Goal: Information Seeking & Learning: Learn about a topic

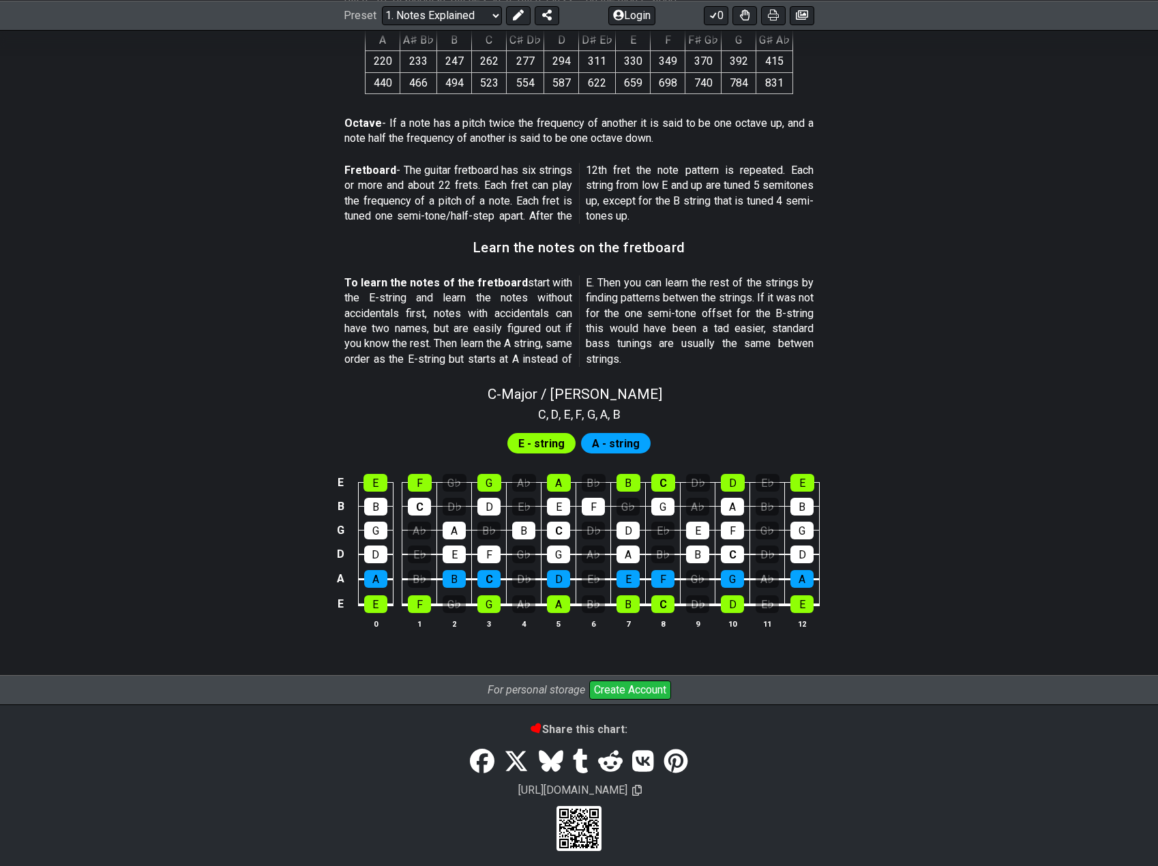
scroll to position [1031, 0]
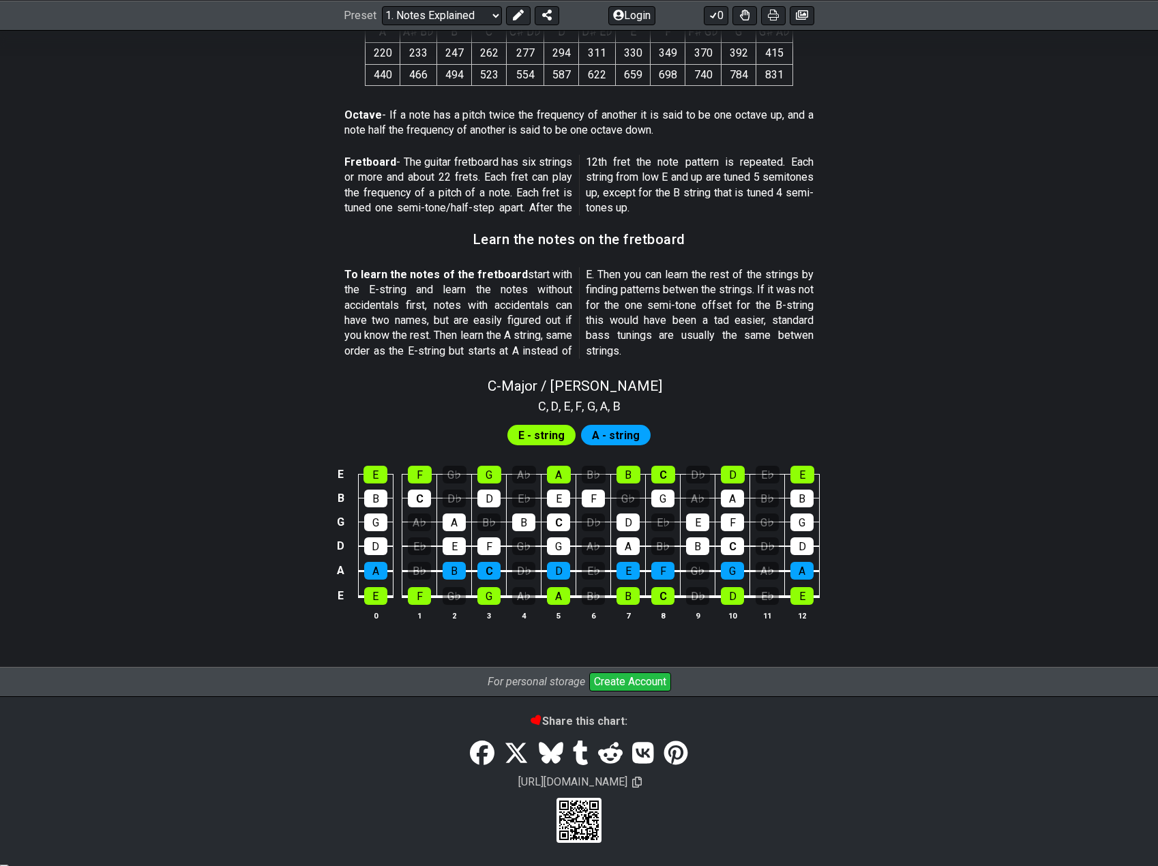
click at [543, 436] on span "E - string" at bounding box center [541, 435] width 46 height 20
click at [624, 434] on span "A - string" at bounding box center [616, 435] width 48 height 20
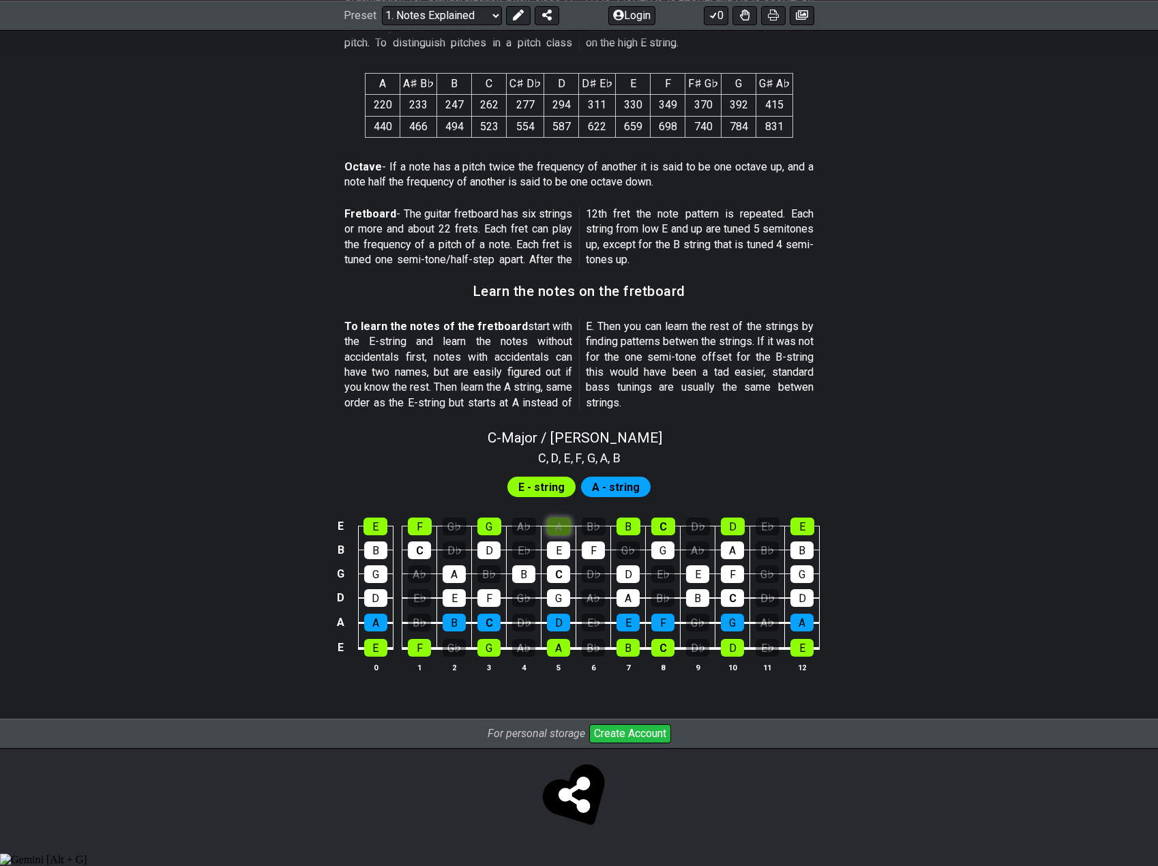
click at [554, 479] on div "C - Major / Ionian C , D , E , F , G , A , B E - string A - string E E F G♭ G A…" at bounding box center [579, 556] width 1064 height 270
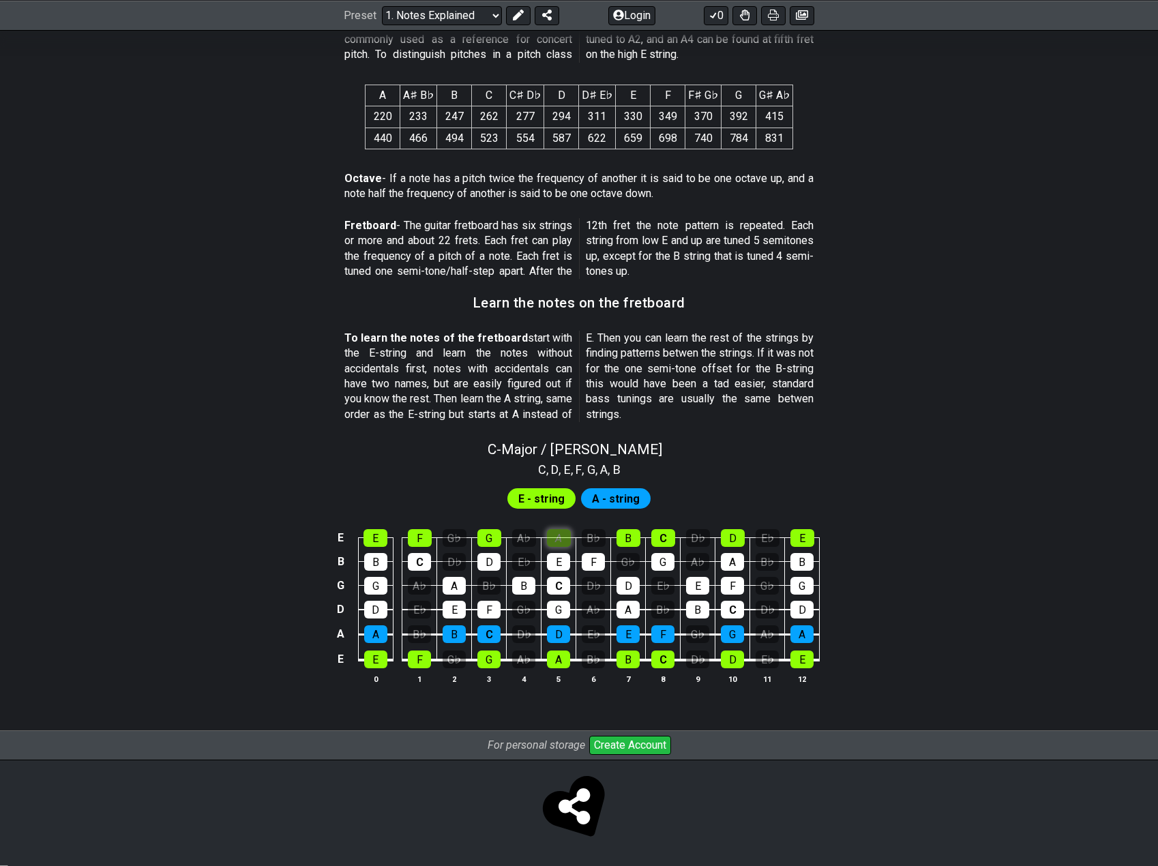
click at [566, 536] on div "A" at bounding box center [559, 538] width 24 height 18
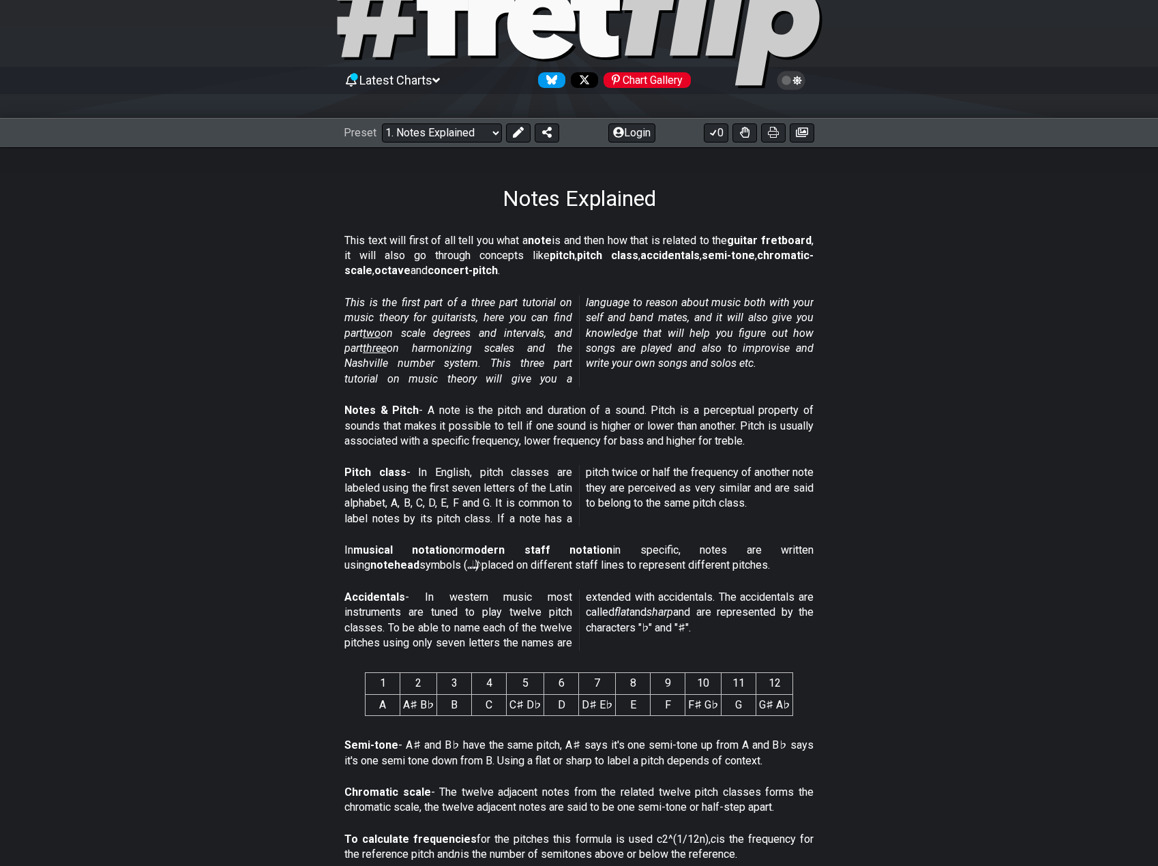
scroll to position [0, 0]
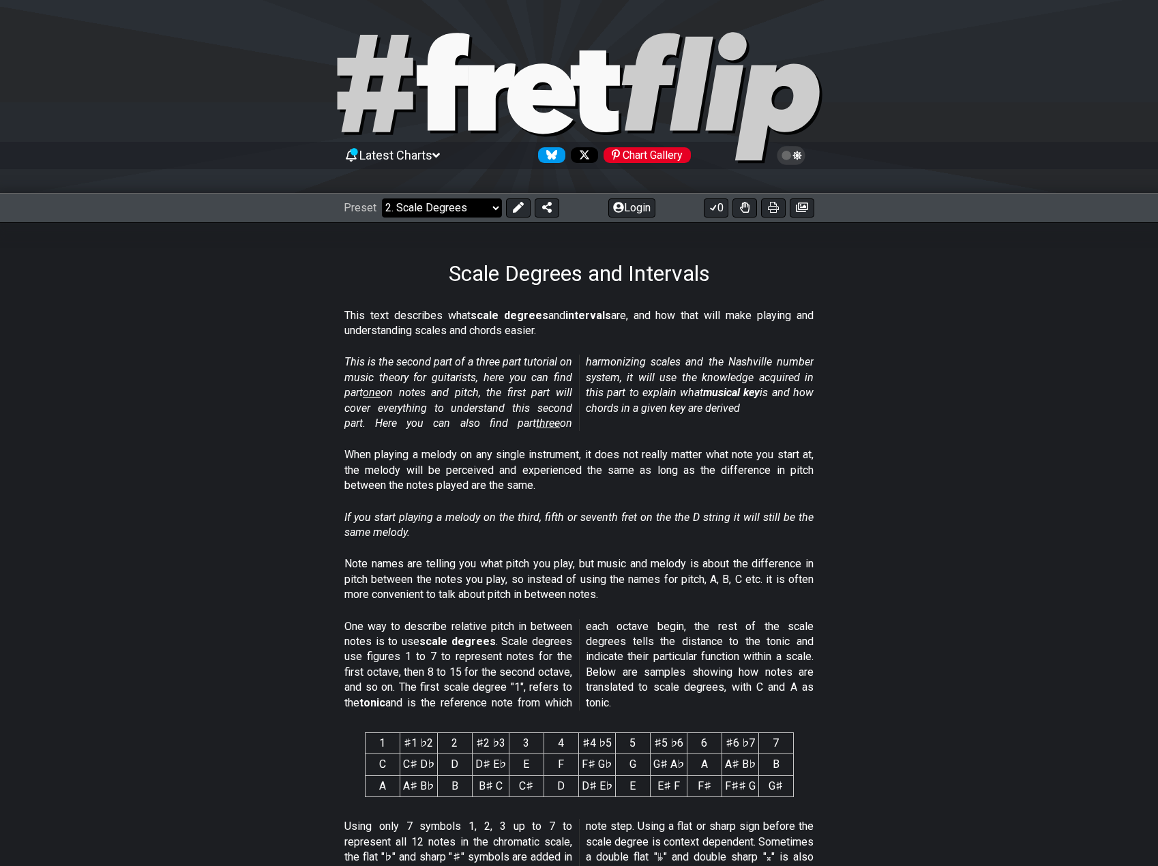
click at [479, 209] on select "Welcome to #fretflip! Initial Preset Custom Preset Minor Pentatonic Major Penta…" at bounding box center [442, 207] width 120 height 19
click at [487, 208] on select "Welcome to #fretflip! Initial Preset Custom Preset Minor Pentatonic Major Penta…" at bounding box center [442, 207] width 120 height 19
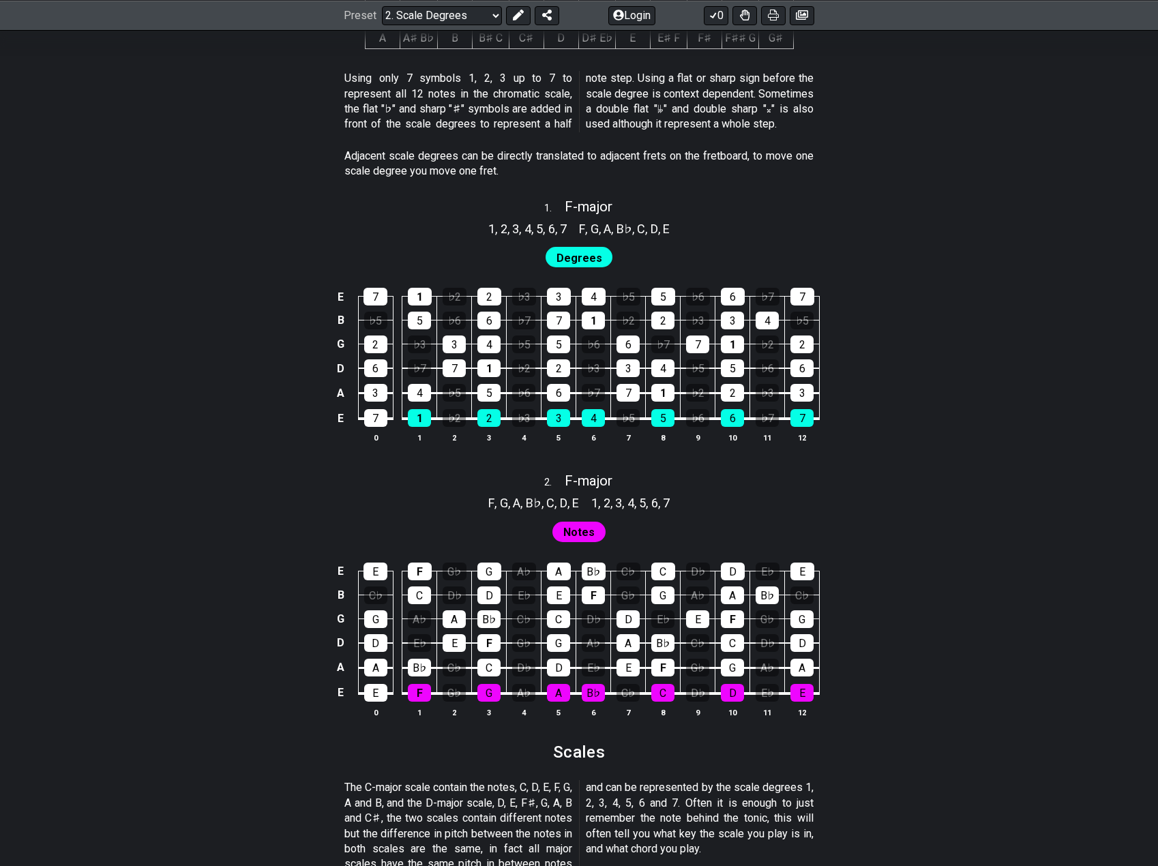
scroll to position [750, 0]
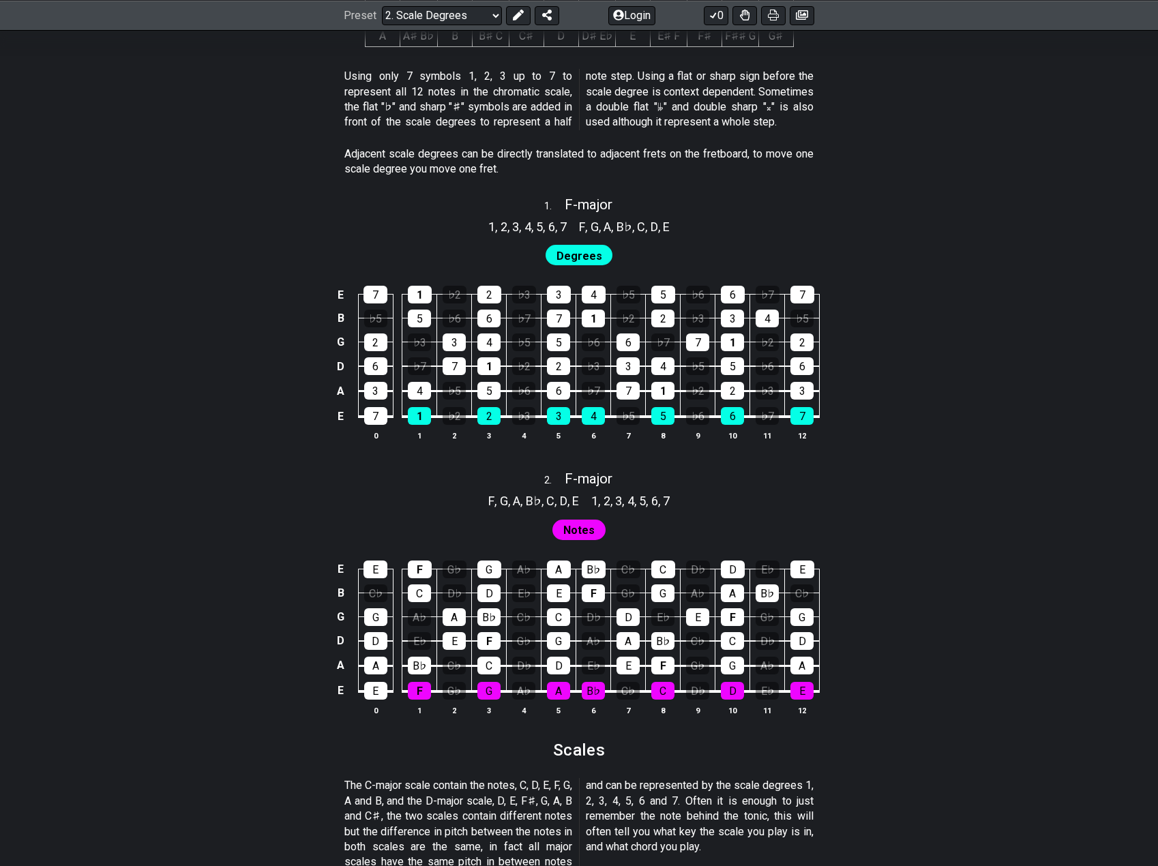
click at [586, 261] on span "Degrees" at bounding box center [579, 256] width 46 height 20
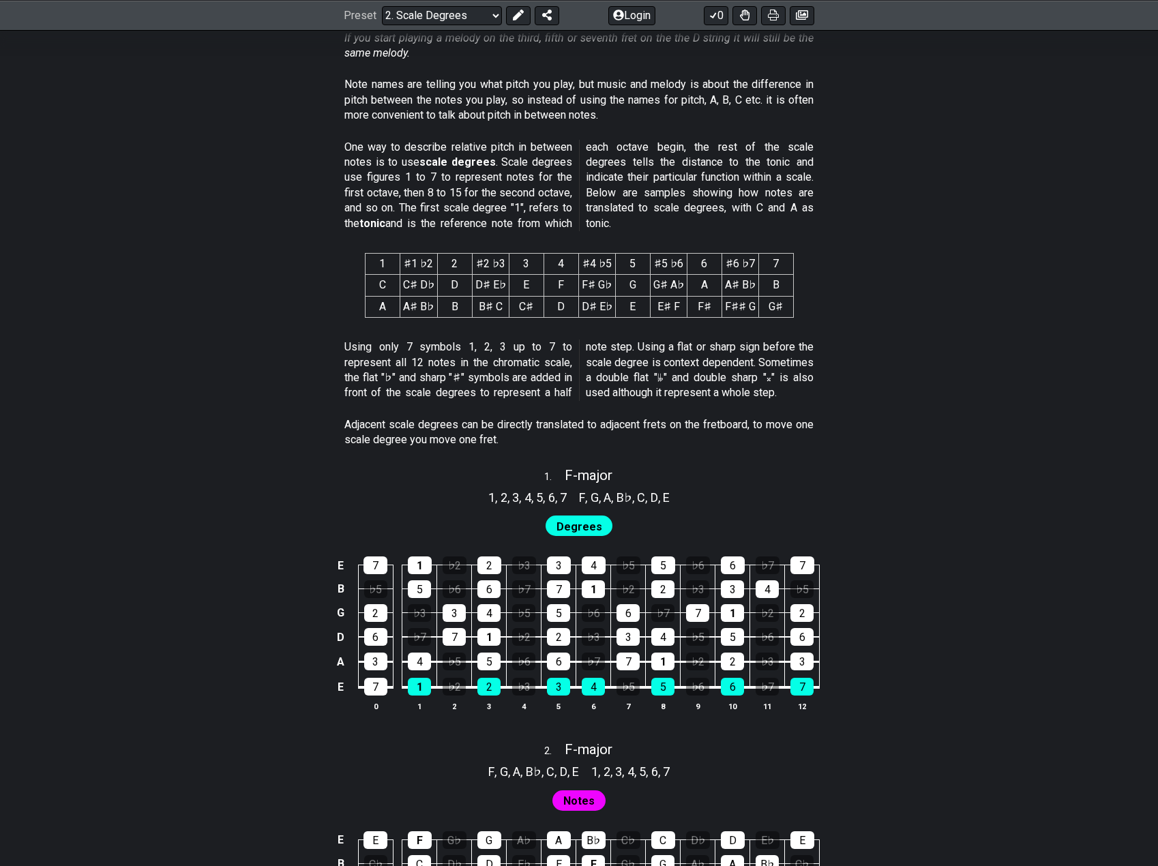
scroll to position [301, 0]
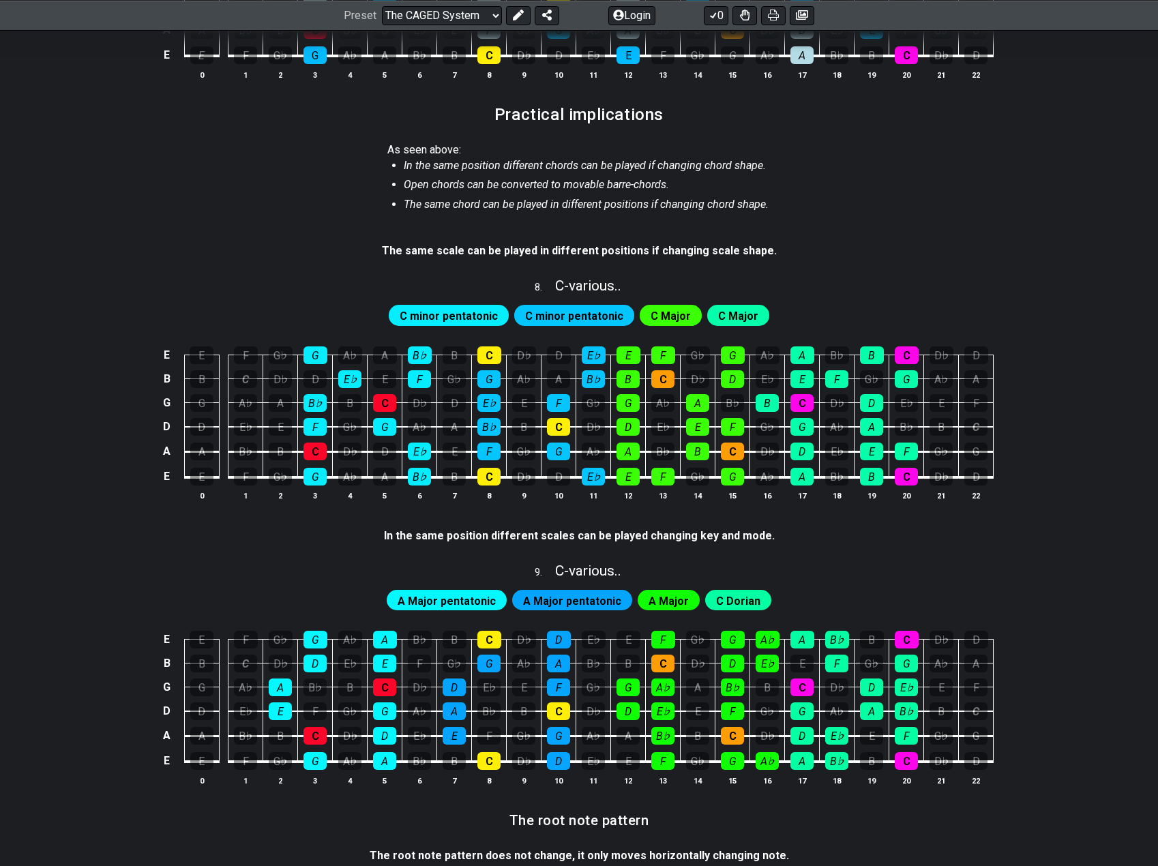
scroll to position [1364, 0]
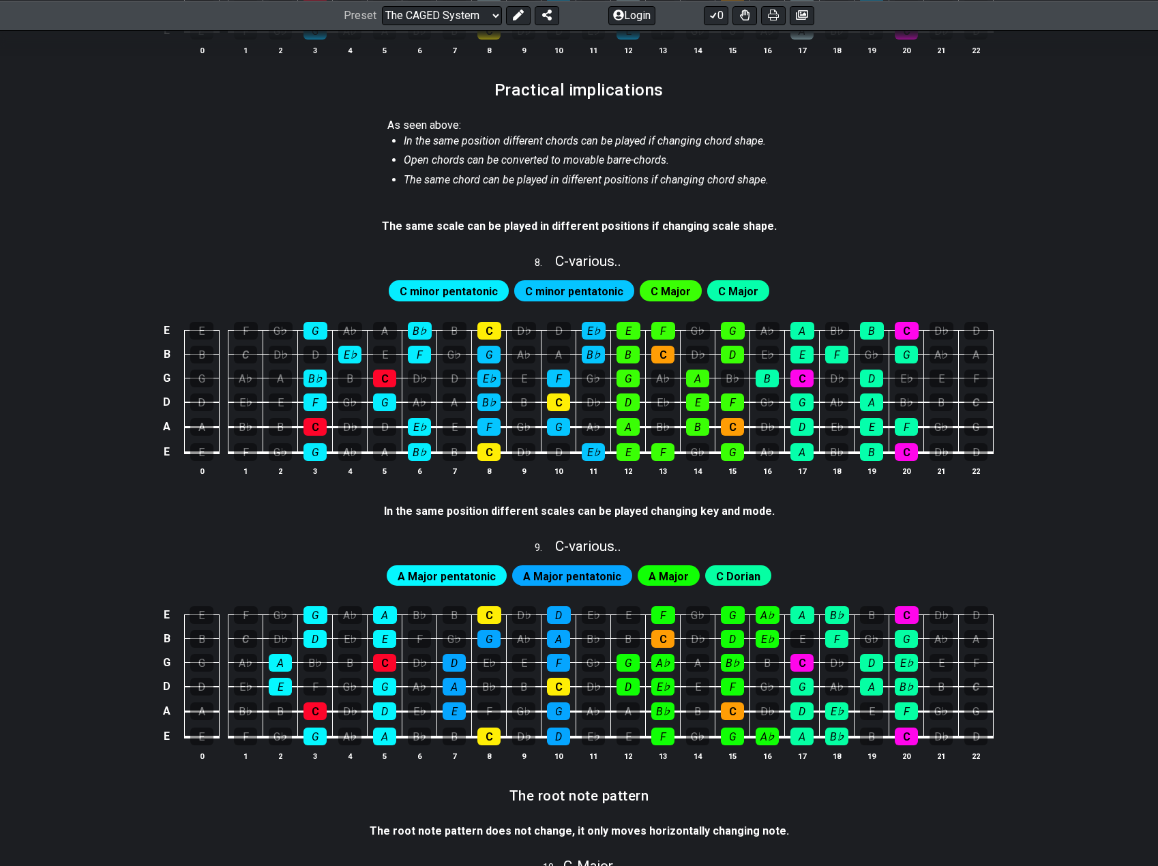
drag, startPoint x: 393, startPoint y: 126, endPoint x: 744, endPoint y: 166, distance: 352.8
click at [686, 167] on span "As seen above: In the same position different chords can be played if changing …" at bounding box center [579, 160] width 384 height 85
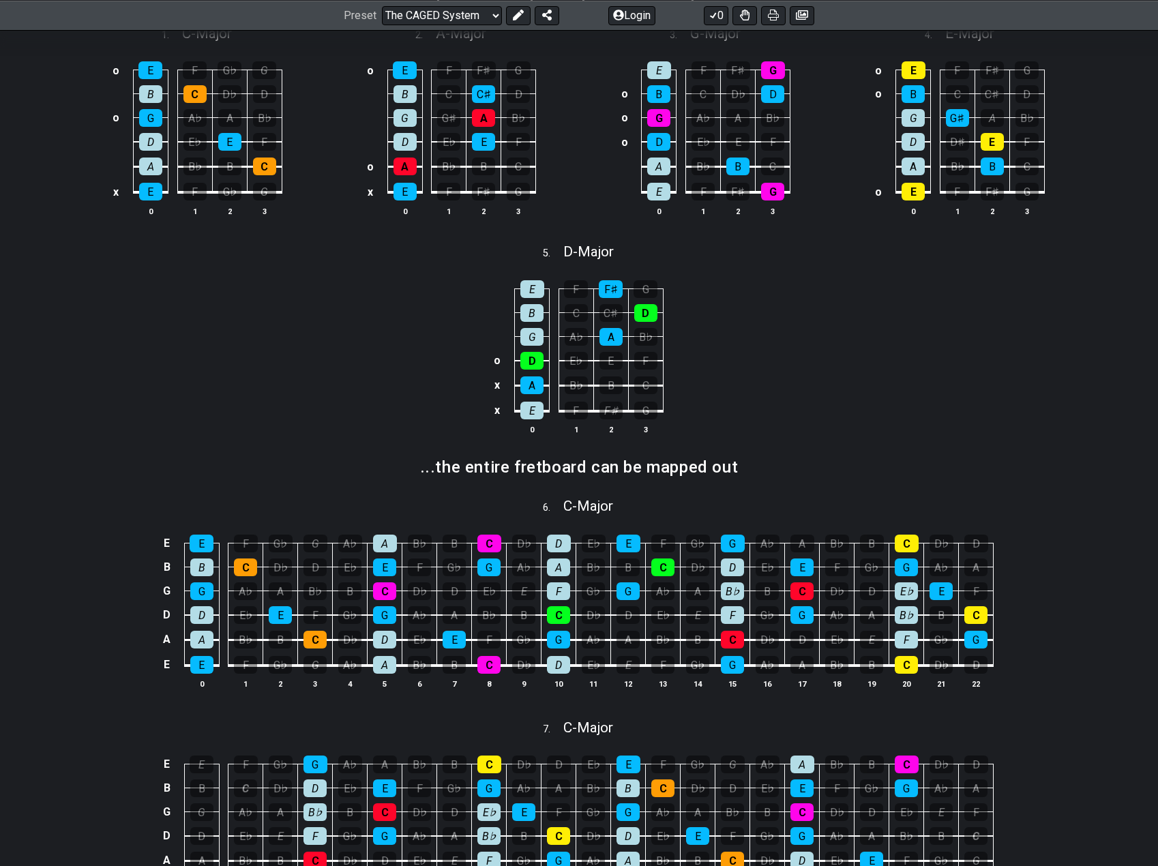
scroll to position [545, 0]
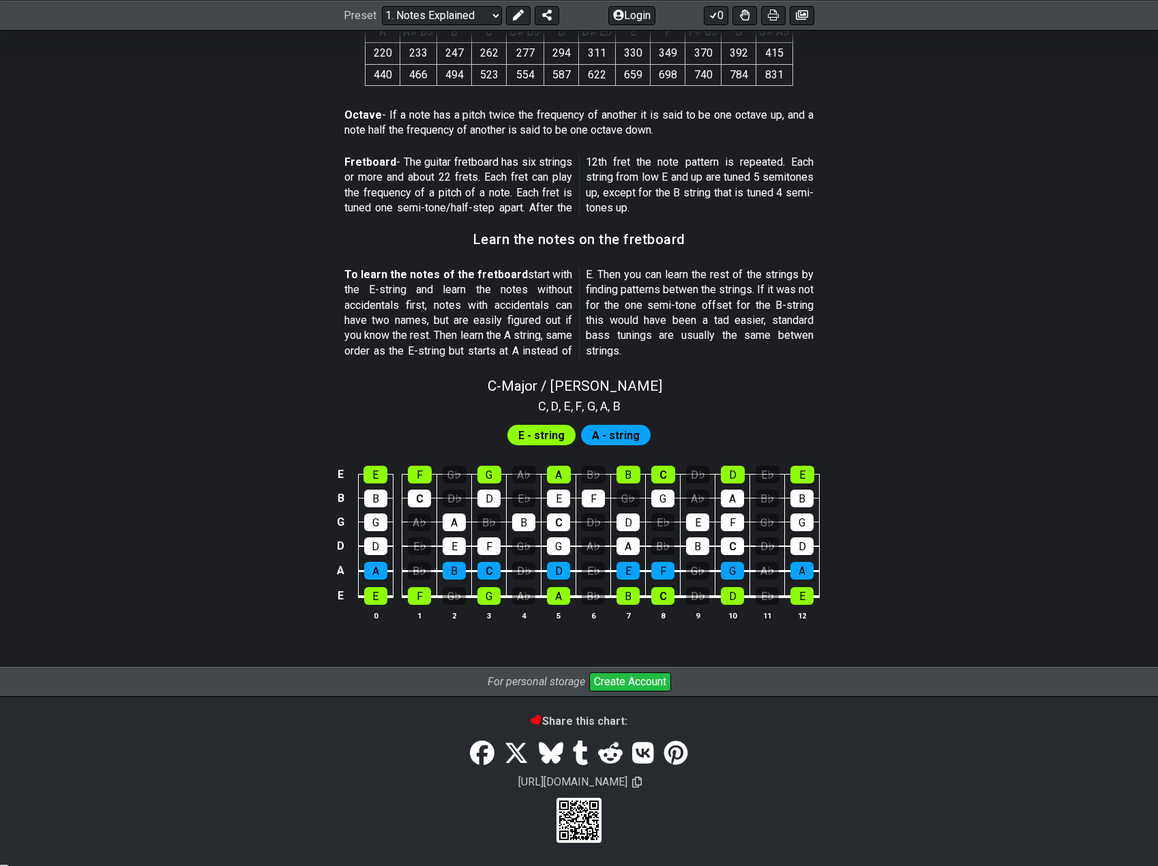
scroll to position [963, 0]
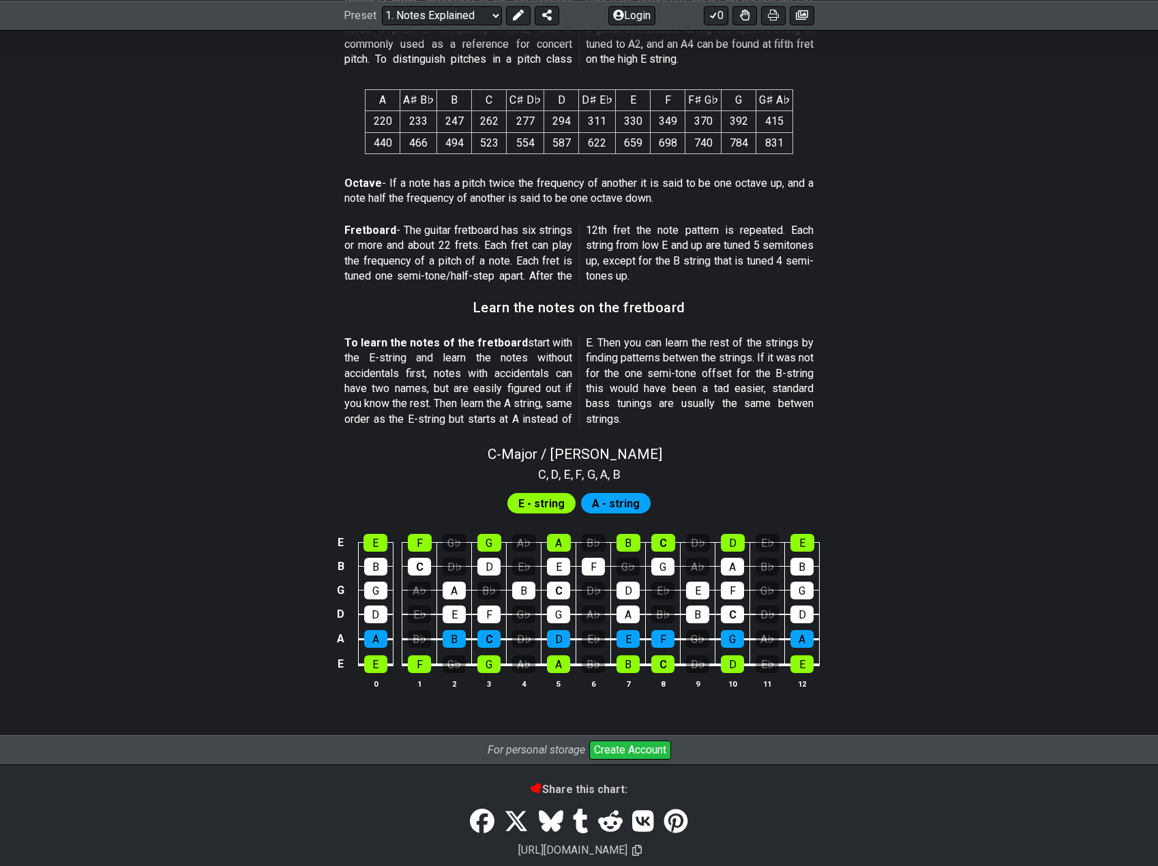
click at [1074, 213] on section "Octave - If a note has a pitch twice the frequency of another it is said to be …" at bounding box center [579, 193] width 1064 height 47
